Goal: Use online tool/utility

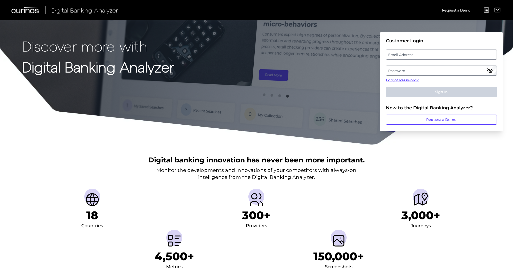
click at [426, 56] on label "Email Address" at bounding box center [441, 54] width 110 height 9
click at [426, 56] on input "email" at bounding box center [441, 55] width 111 height 10
type input "[PERSON_NAME][EMAIL_ADDRESS][DOMAIN_NAME]"
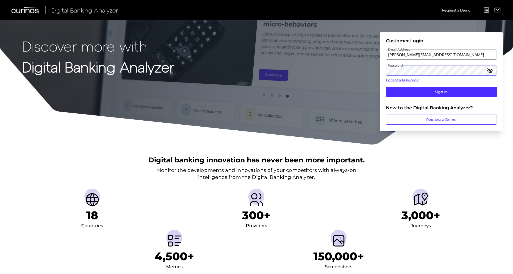
click at [386, 87] on button "Sign In" at bounding box center [441, 92] width 111 height 10
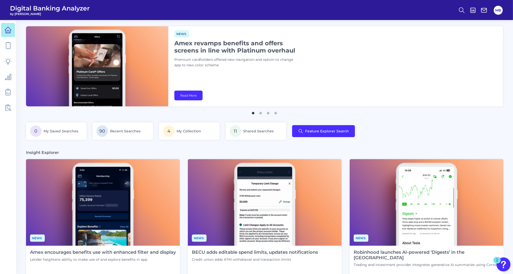
click at [424, 56] on div "News Amex revamps benefits and offers screens in line with Platinum overhaul Pr…" at bounding box center [335, 66] width 335 height 80
click at [135, 129] on span "Recent Searches" at bounding box center [125, 131] width 31 height 5
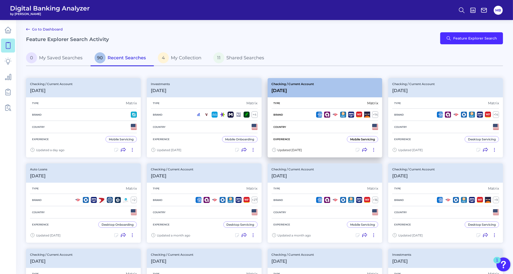
click at [307, 118] on div "Brand + 14" at bounding box center [325, 115] width 107 height 12
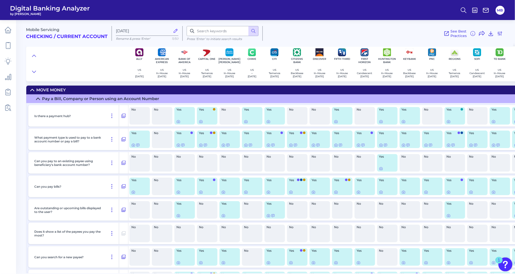
click at [101, 71] on div at bounding box center [77, 63] width 102 height 35
click at [8, 32] on icon at bounding box center [8, 30] width 7 height 7
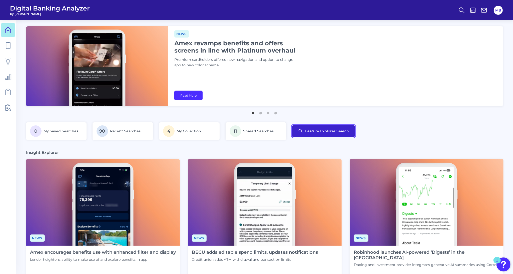
click at [330, 133] on button "Feature Explorer Search" at bounding box center [323, 131] width 63 height 12
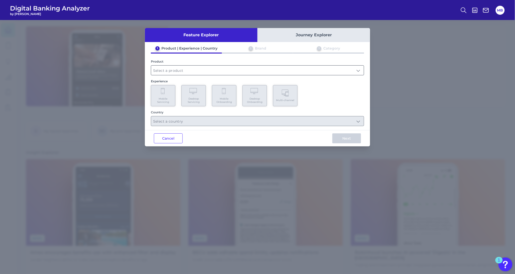
click at [349, 71] on input "text" at bounding box center [257, 71] width 213 height 10
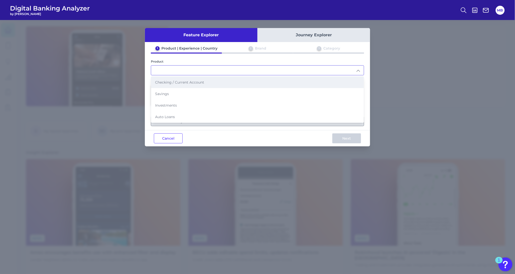
click at [171, 82] on span "Checking / Current Account" at bounding box center [179, 82] width 49 height 5
type input "Checking / Current Account"
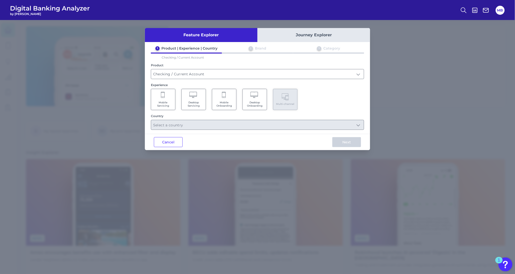
click at [159, 96] on Servicing "Mobile Servicing" at bounding box center [163, 99] width 25 height 21
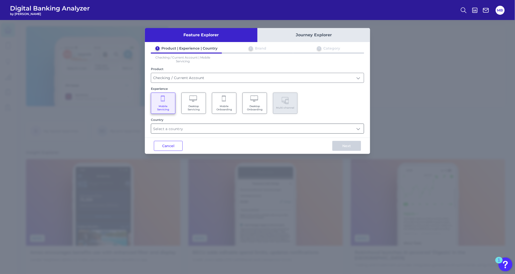
click at [172, 128] on input "text" at bounding box center [257, 129] width 213 height 10
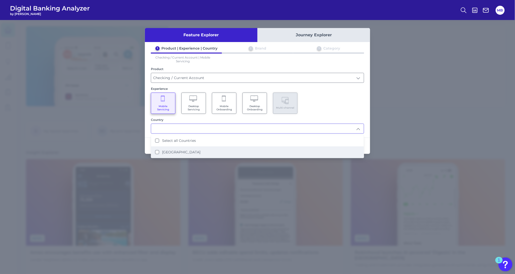
click at [162, 153] on li "[GEOGRAPHIC_DATA]" at bounding box center [257, 152] width 213 height 12
type input "Select all Countries"
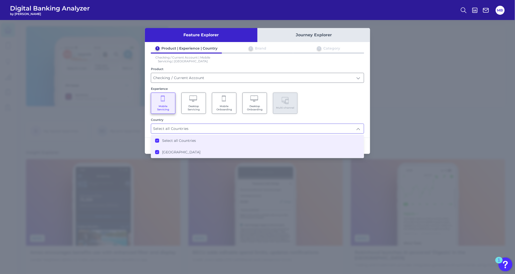
click at [371, 102] on div "Feature Explorer Journey Explorer 1 Product | Experience | Country 2 Brand 3 Ca…" at bounding box center [257, 147] width 515 height 254
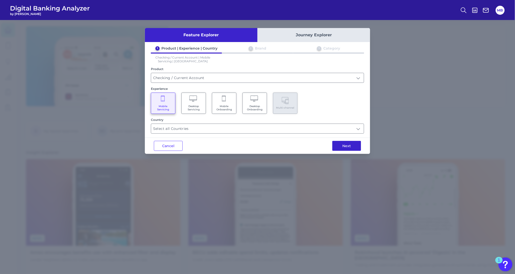
click at [353, 145] on button "Next" at bounding box center [346, 146] width 29 height 10
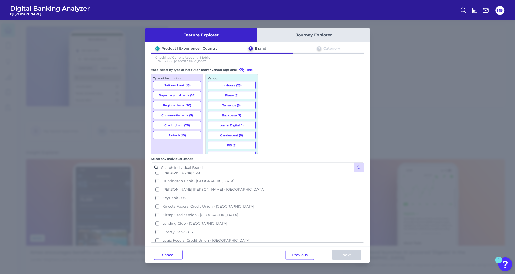
scroll to position [375, 0]
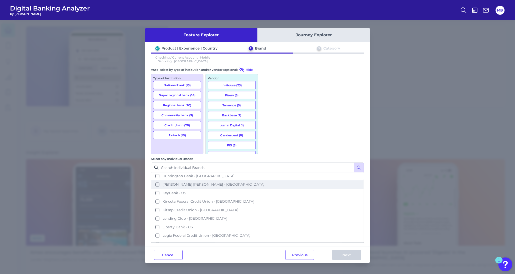
click at [264, 182] on span "[PERSON_NAME] [PERSON_NAME] - [GEOGRAPHIC_DATA]" at bounding box center [213, 184] width 102 height 5
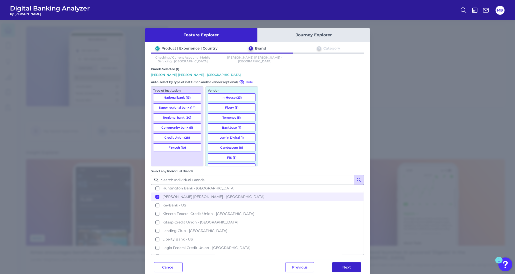
click at [350, 262] on button "Next" at bounding box center [346, 267] width 29 height 10
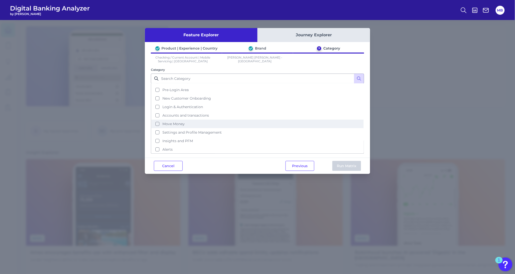
scroll to position [0, 0]
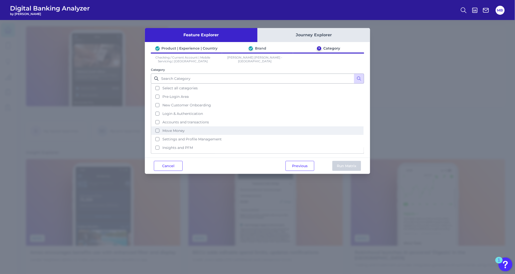
click at [176, 127] on button "Move Money" at bounding box center [257, 130] width 212 height 9
click at [346, 163] on button "Run Matrix" at bounding box center [346, 166] width 29 height 10
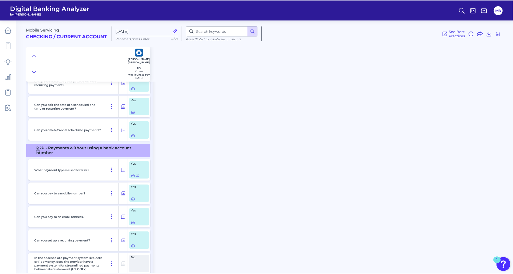
scroll to position [563, 0]
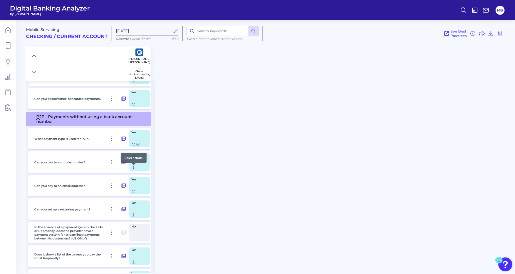
click at [133, 168] on icon at bounding box center [133, 168] width 4 height 4
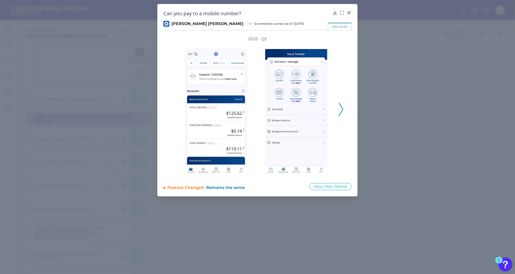
click at [339, 117] on div "2025 - Q3" at bounding box center [257, 106] width 172 height 141
click at [338, 109] on div "2025 - Q3" at bounding box center [257, 106] width 172 height 141
click at [343, 108] on polyline at bounding box center [341, 109] width 4 height 13
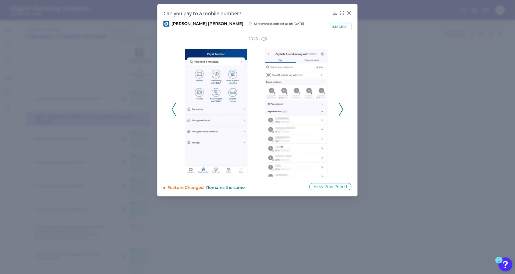
click at [343, 108] on polyline at bounding box center [341, 109] width 4 height 13
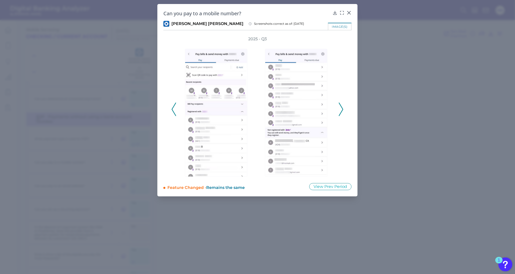
click at [343, 108] on polyline at bounding box center [341, 109] width 4 height 13
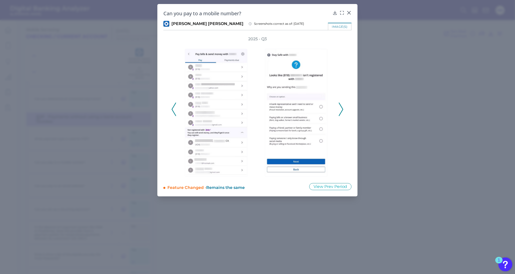
click at [343, 108] on polyline at bounding box center [341, 109] width 4 height 13
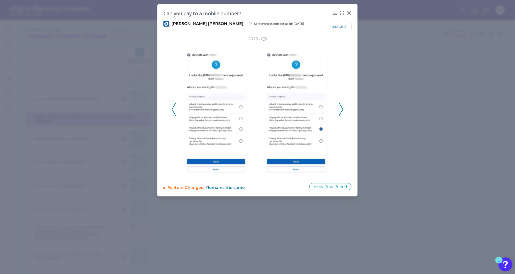
click at [343, 108] on polyline at bounding box center [341, 109] width 4 height 13
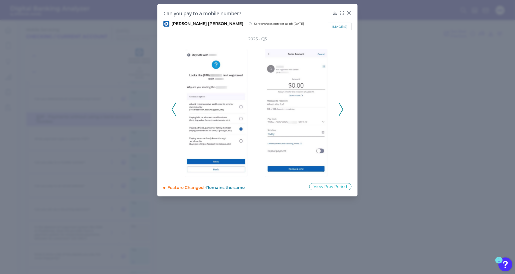
click at [343, 108] on polyline at bounding box center [341, 109] width 4 height 13
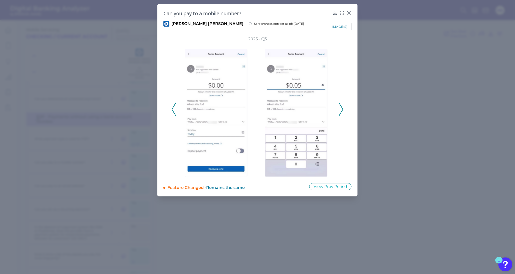
click at [341, 108] on icon at bounding box center [341, 110] width 5 height 14
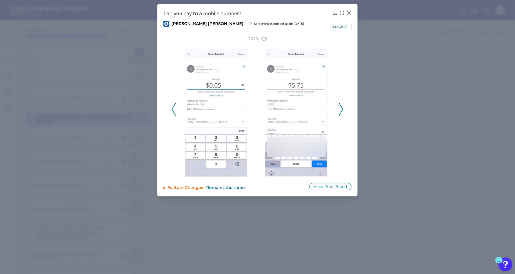
click at [341, 108] on icon at bounding box center [341, 110] width 5 height 14
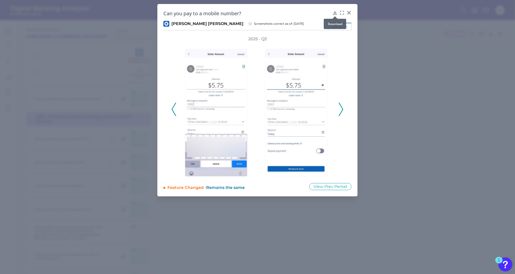
click at [335, 13] on icon at bounding box center [334, 12] width 5 height 5
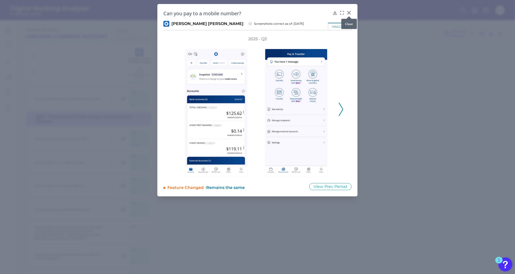
click at [349, 12] on icon at bounding box center [348, 12] width 3 height 3
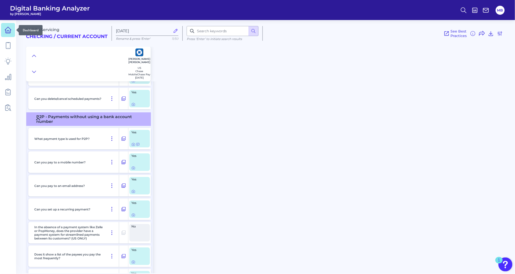
click at [9, 33] on icon at bounding box center [8, 31] width 2 height 3
